Goal: Obtain resource: Download file/media

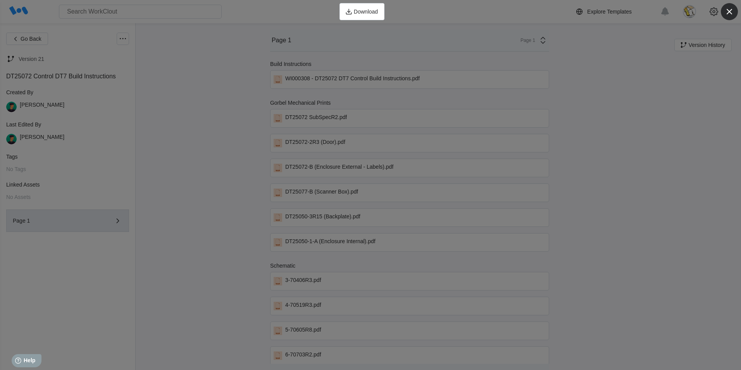
click at [730, 9] on icon "button" at bounding box center [729, 11] width 11 height 11
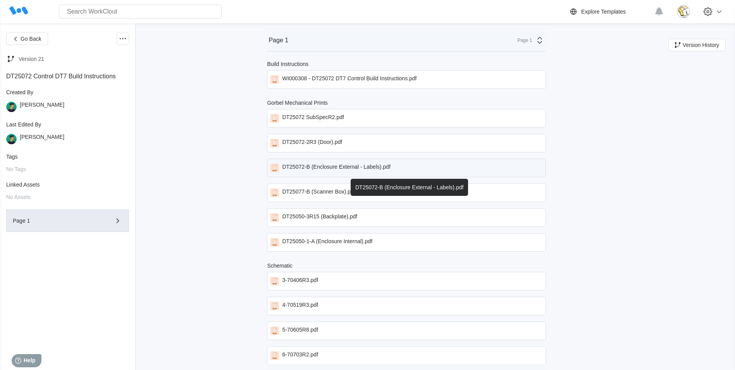
click at [361, 166] on div "DT25072-B (Enclosure External - Labels).pdf" at bounding box center [336, 167] width 108 height 9
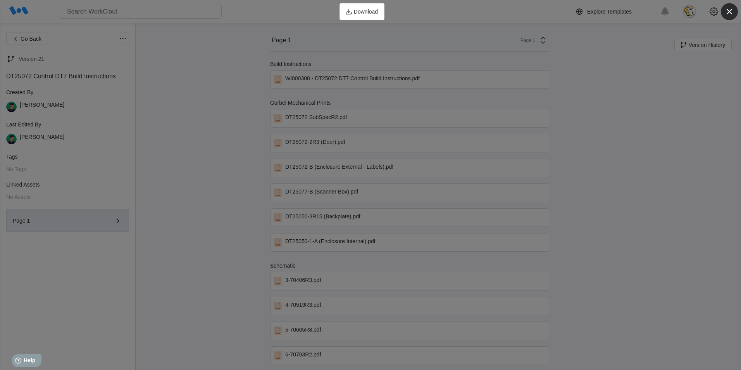
click at [728, 11] on icon "button" at bounding box center [728, 11] width 5 height 5
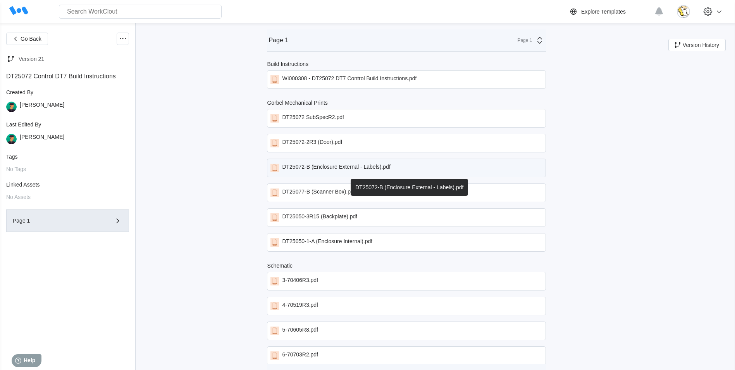
click at [353, 167] on div "DT25072-B (Enclosure External - Labels).pdf" at bounding box center [336, 167] width 108 height 9
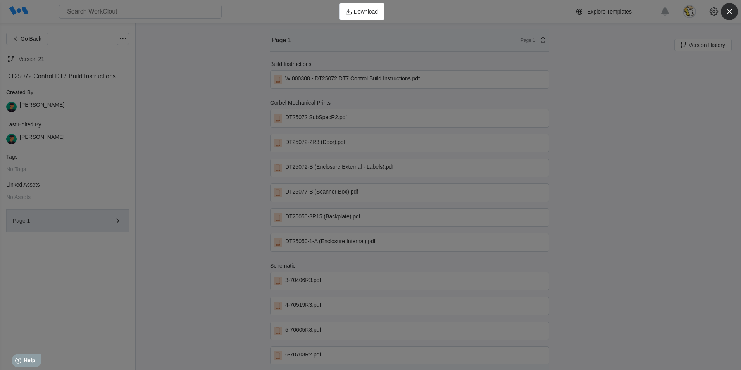
drag, startPoint x: 727, startPoint y: 12, endPoint x: 713, endPoint y: 22, distance: 17.1
click at [727, 12] on icon "button" at bounding box center [729, 11] width 11 height 11
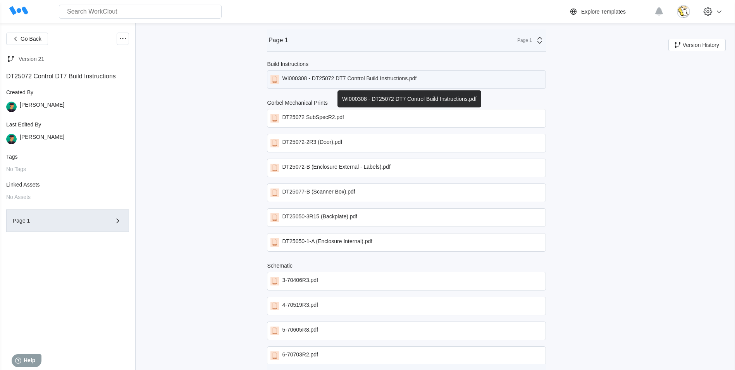
click at [380, 79] on div "WI000308 - DT25072 DT7 Control Build Instructions.pdf" at bounding box center [349, 79] width 134 height 9
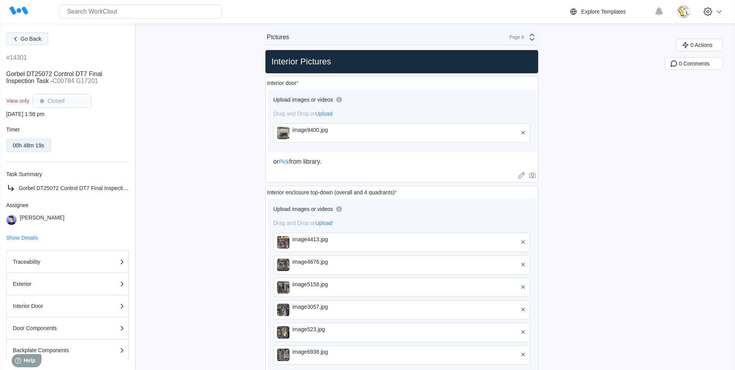
click at [38, 35] on button "Go Back" at bounding box center [27, 39] width 42 height 12
click at [32, 40] on span "Go Back" at bounding box center [31, 38] width 21 height 5
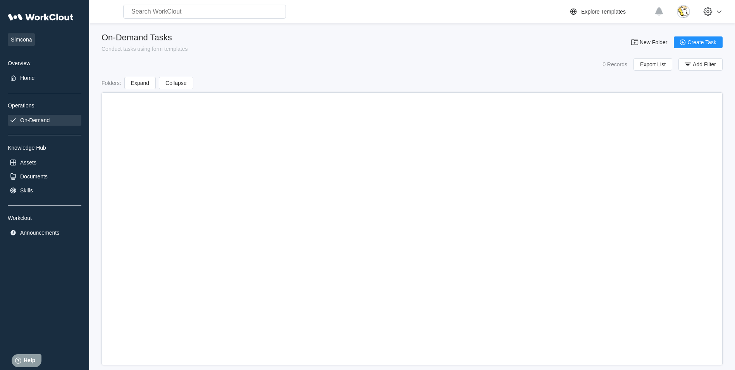
scroll to position [11, 0]
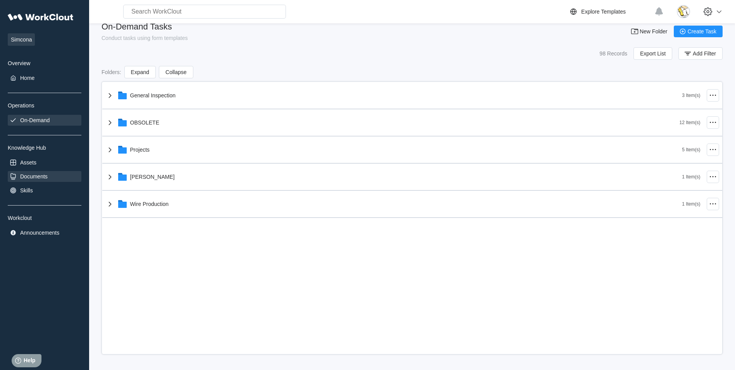
click at [45, 174] on div "Documents" at bounding box center [34, 176] width 28 height 6
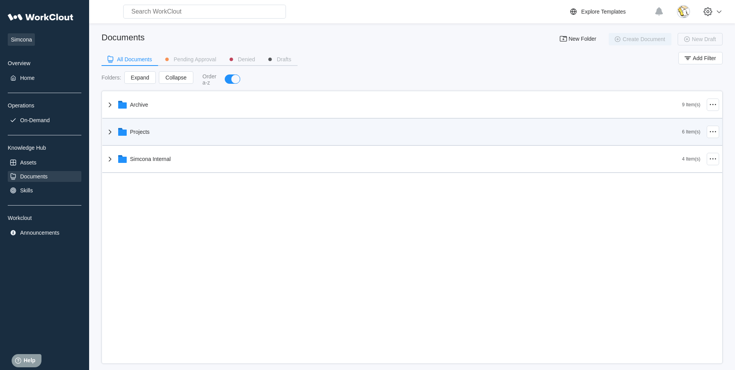
click at [185, 128] on div "Projects" at bounding box center [393, 132] width 577 height 20
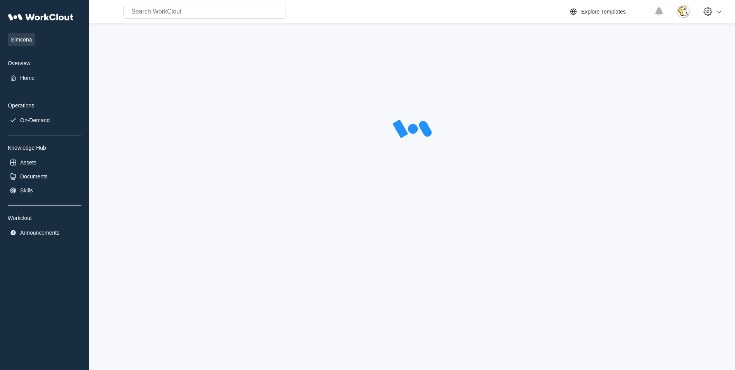
click at [202, 187] on div at bounding box center [412, 130] width 621 height 194
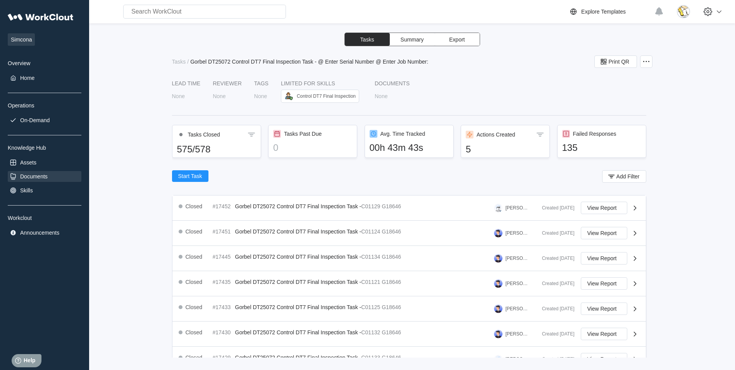
click at [44, 178] on div "Documents" at bounding box center [34, 176] width 28 height 6
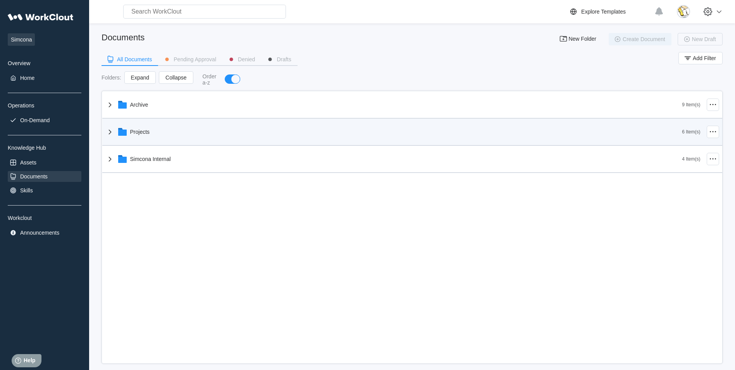
click at [141, 132] on div "Projects" at bounding box center [140, 132] width 20 height 6
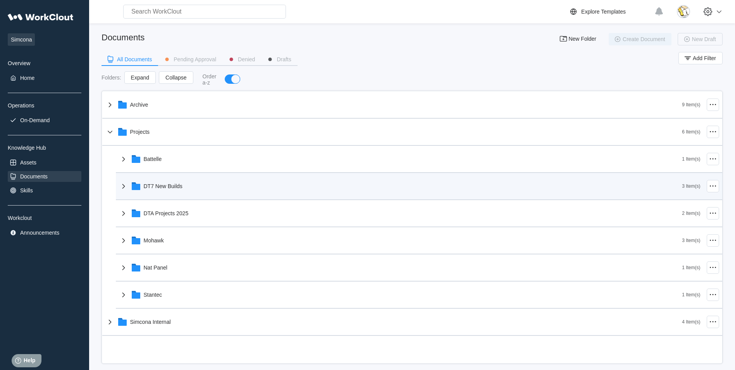
click at [176, 191] on div "DT7 New Builds" at bounding box center [400, 186] width 563 height 20
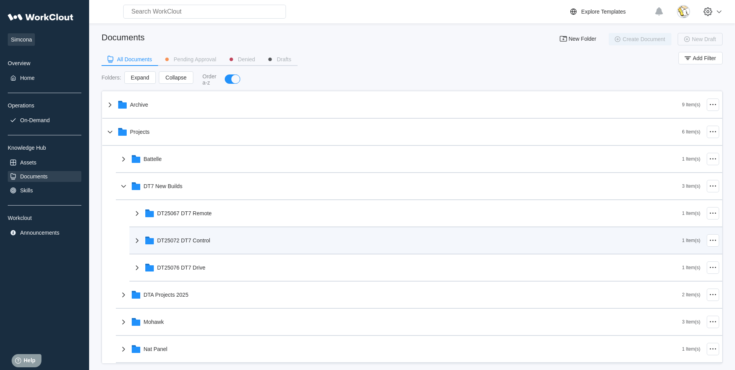
click at [212, 242] on div "DT25072 DT7 Control" at bounding box center [408, 240] width 550 height 20
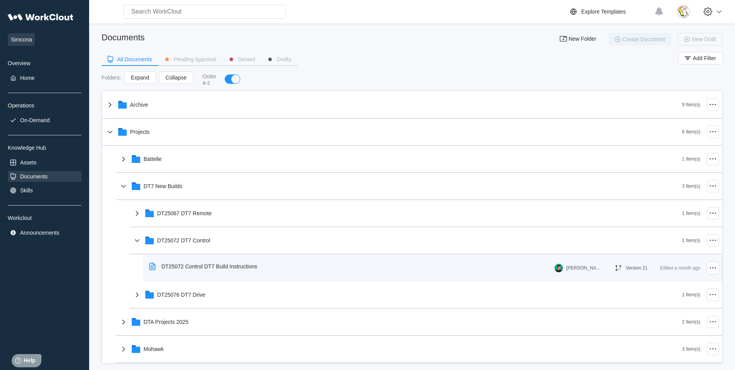
click at [214, 270] on div "DT25072 Control DT7 Build Instructions" at bounding box center [204, 266] width 117 height 18
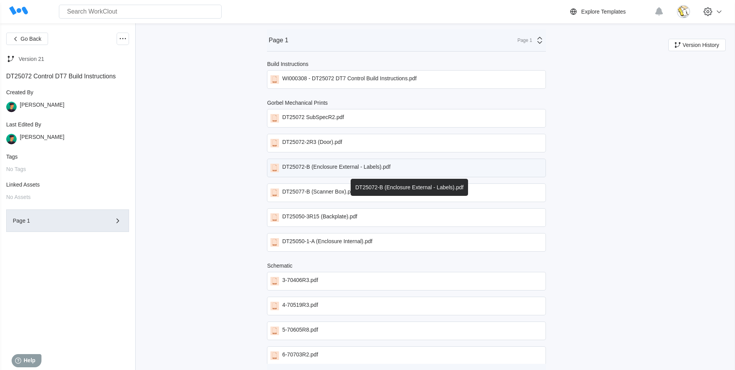
click at [367, 169] on div "DT25072-B (Enclosure External - Labels).pdf" at bounding box center [336, 167] width 108 height 9
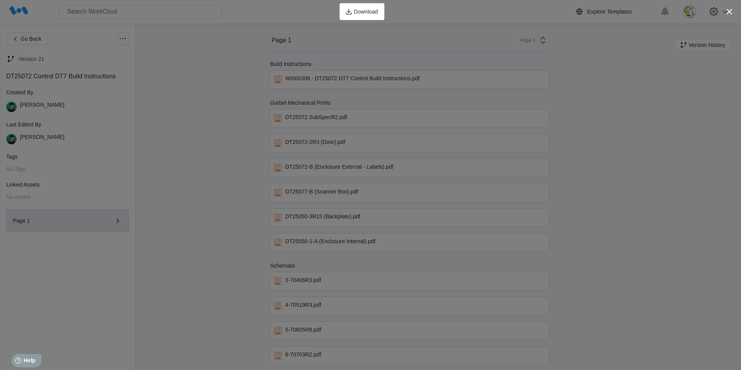
drag, startPoint x: 728, startPoint y: 9, endPoint x: 711, endPoint y: 21, distance: 20.9
click at [729, 10] on icon "button" at bounding box center [729, 11] width 11 height 11
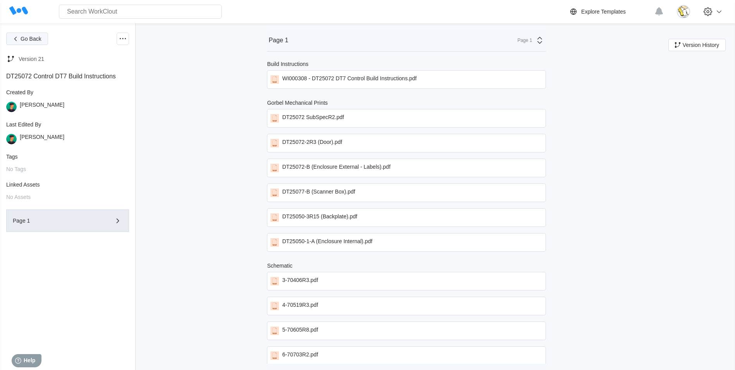
click at [33, 40] on span "Go Back" at bounding box center [31, 38] width 21 height 5
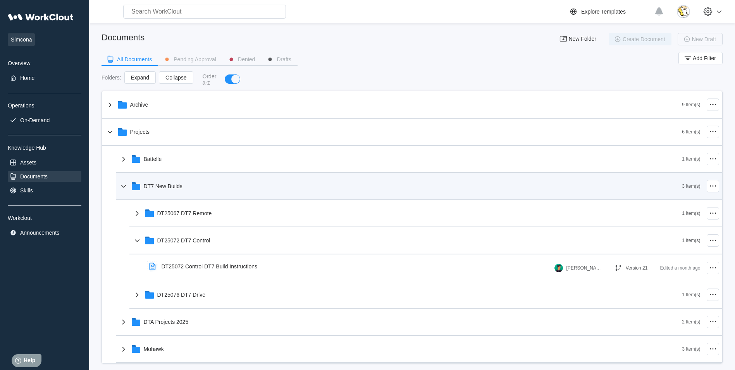
click at [177, 188] on div "DT7 New Builds" at bounding box center [163, 186] width 39 height 6
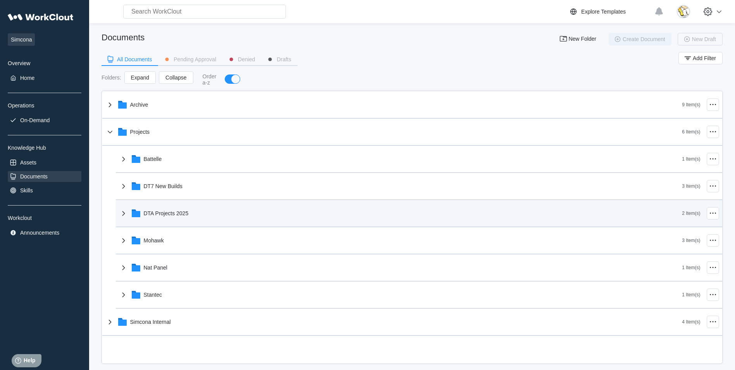
click at [186, 214] on div "DTA Projects 2025" at bounding box center [166, 213] width 45 height 6
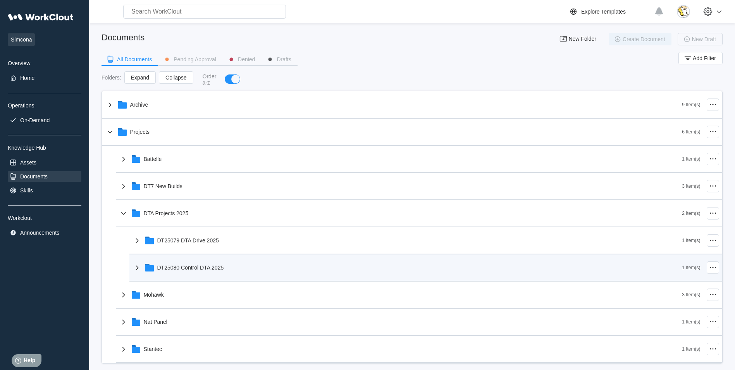
click at [231, 267] on div "DT25080 Control DTA 2025" at bounding box center [408, 267] width 550 height 20
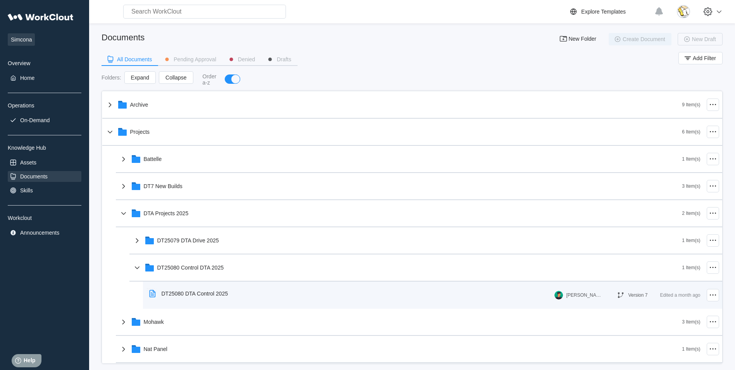
click at [217, 291] on div "DT25080 DTA Control 2025" at bounding box center [195, 293] width 67 height 6
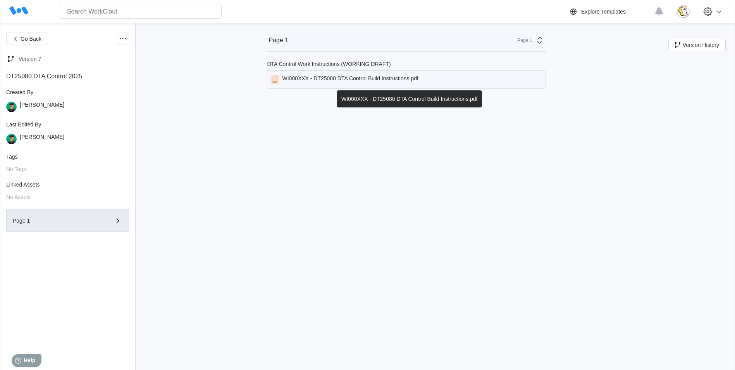
click at [377, 79] on div "WI000XXX - DT25080 DTA Control Build Instructions.pdf" at bounding box center [350, 79] width 136 height 9
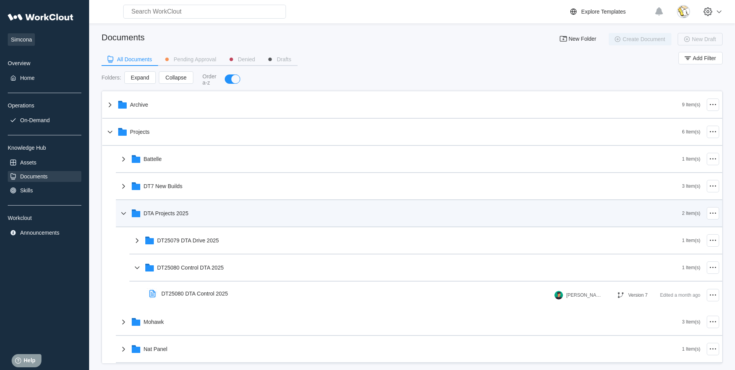
click at [163, 213] on div "DTA Projects 2025" at bounding box center [166, 213] width 45 height 6
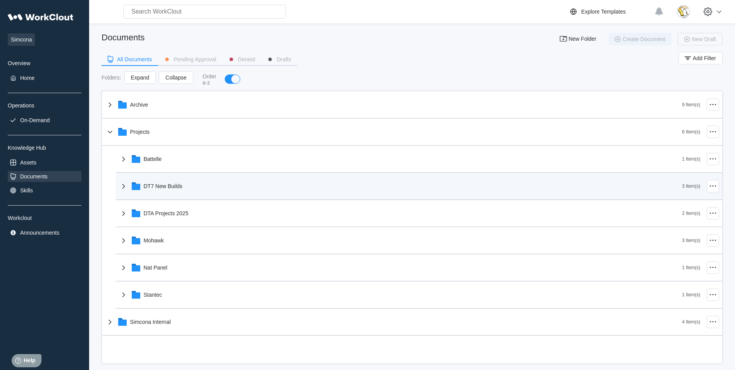
click at [166, 188] on div "DT7 New Builds" at bounding box center [163, 186] width 39 height 6
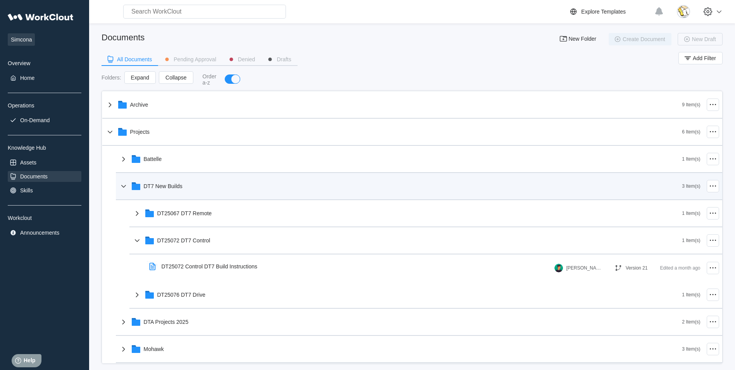
click at [163, 180] on div "DT7 New Builds" at bounding box center [400, 186] width 563 height 20
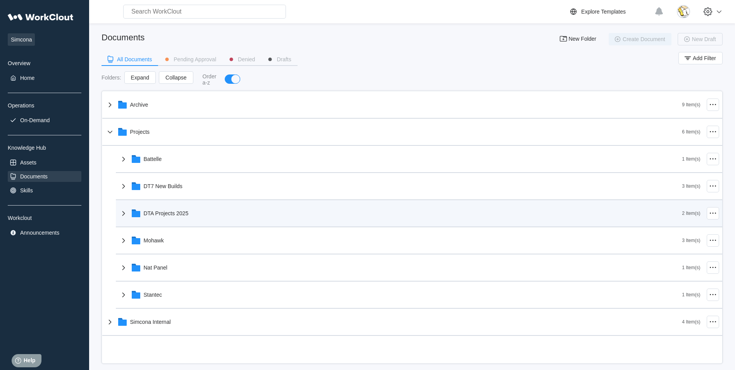
click at [184, 215] on div "DTA Projects 2025" at bounding box center [166, 213] width 45 height 6
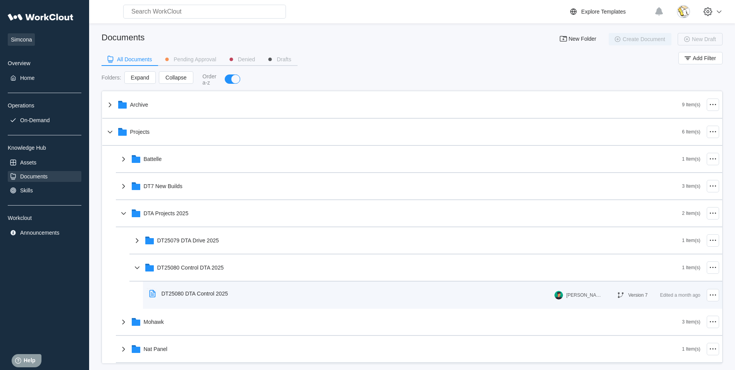
click at [208, 293] on div "DT25080 DTA Control 2025" at bounding box center [195, 293] width 67 height 6
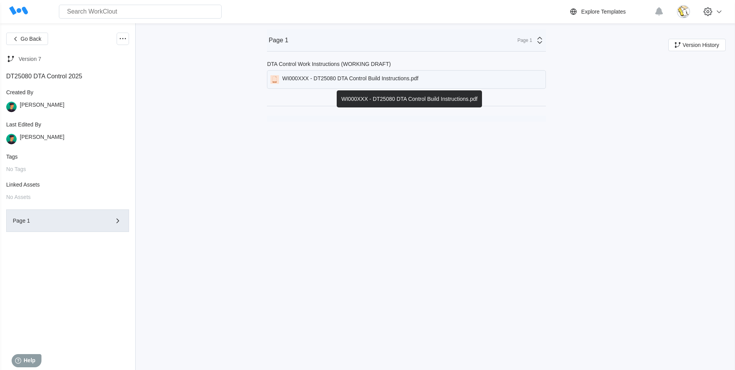
click at [338, 86] on div "WI000XXX - DT25080 DTA Control Build Instructions.pdf" at bounding box center [406, 79] width 279 height 19
